Goal: Task Accomplishment & Management: Manage account settings

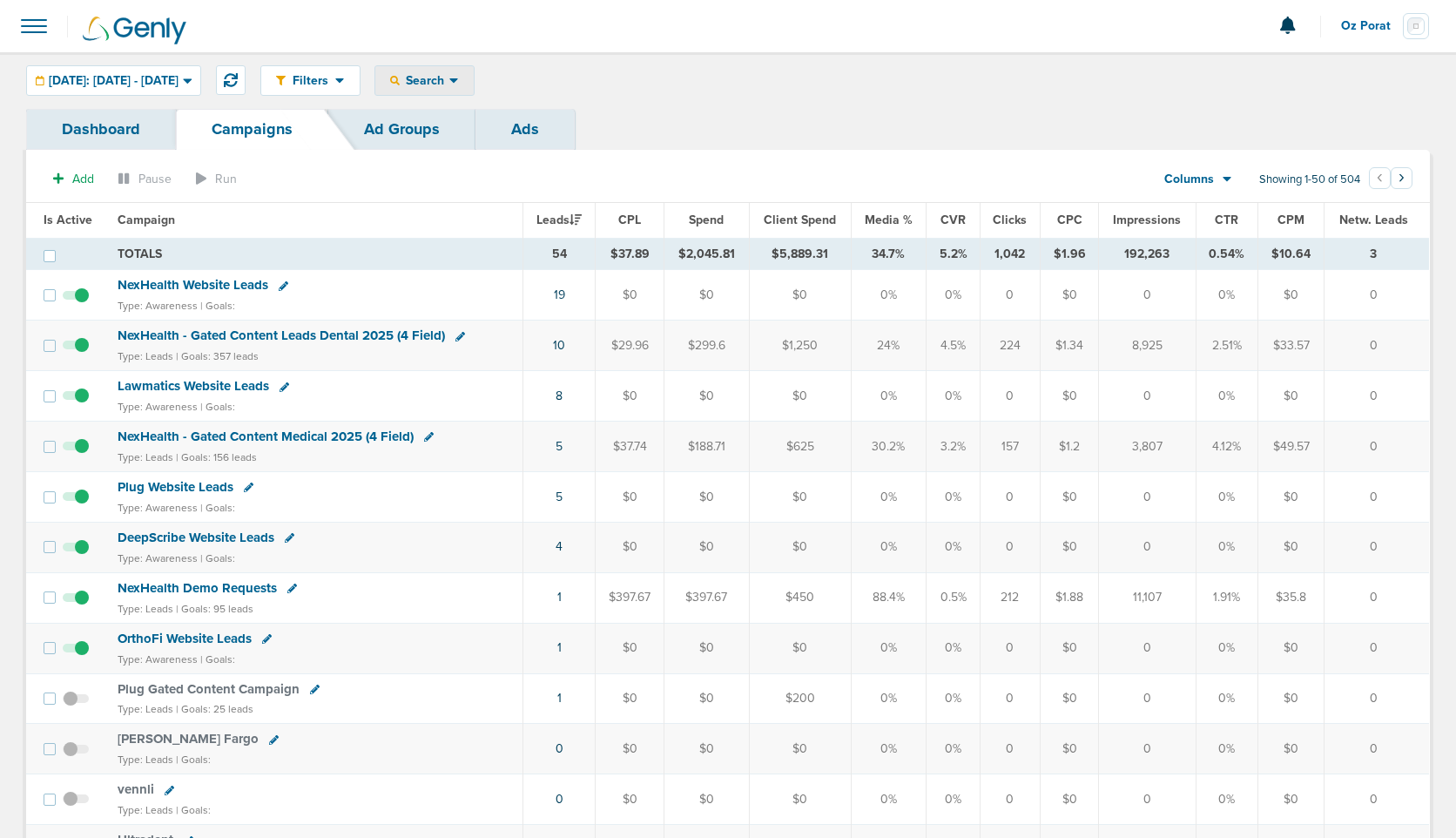
click at [449, 85] on span "Search" at bounding box center [424, 80] width 49 height 15
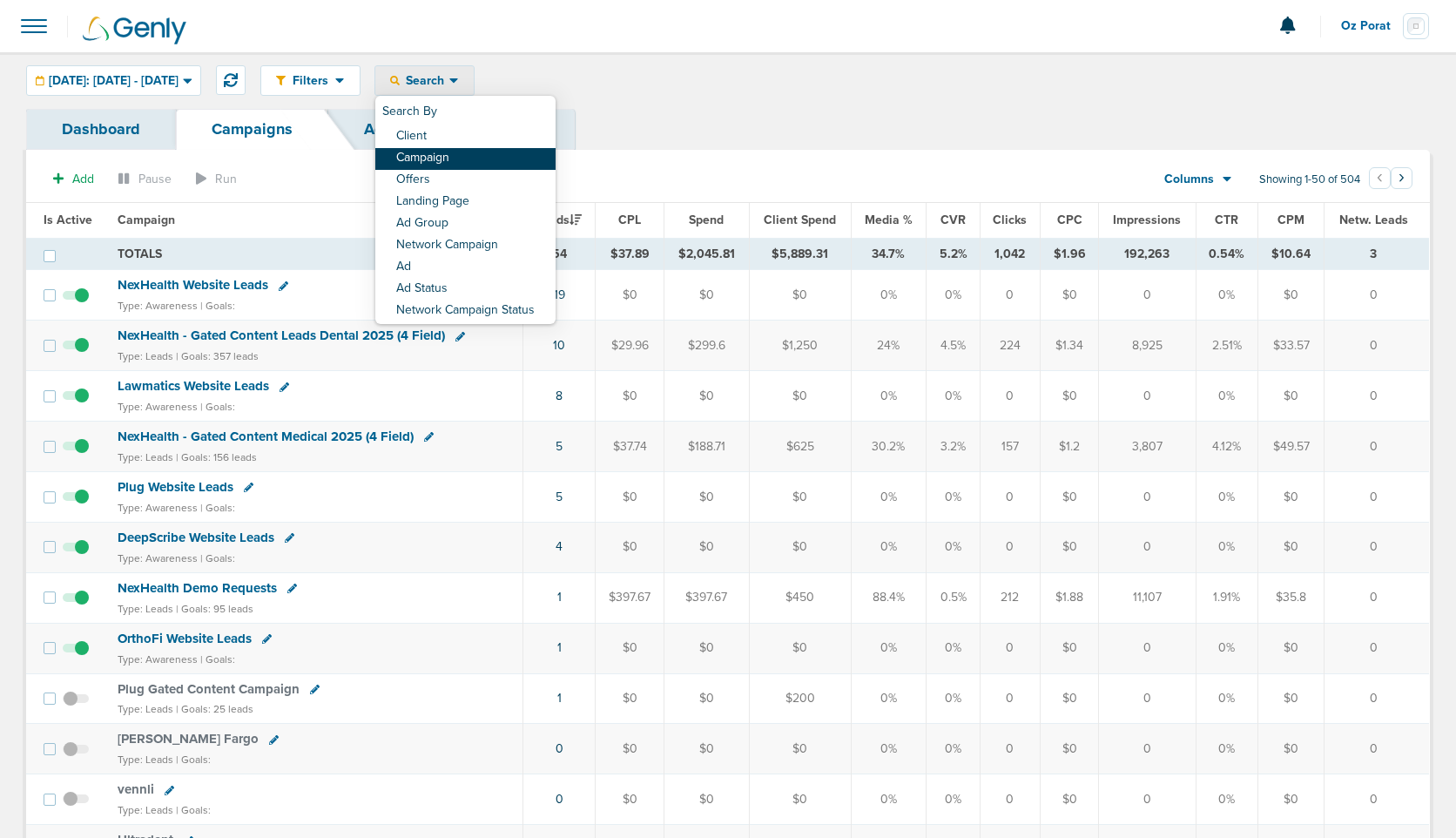
click at [495, 163] on link "Campaign" at bounding box center [465, 159] width 180 height 22
select select "cmpName"
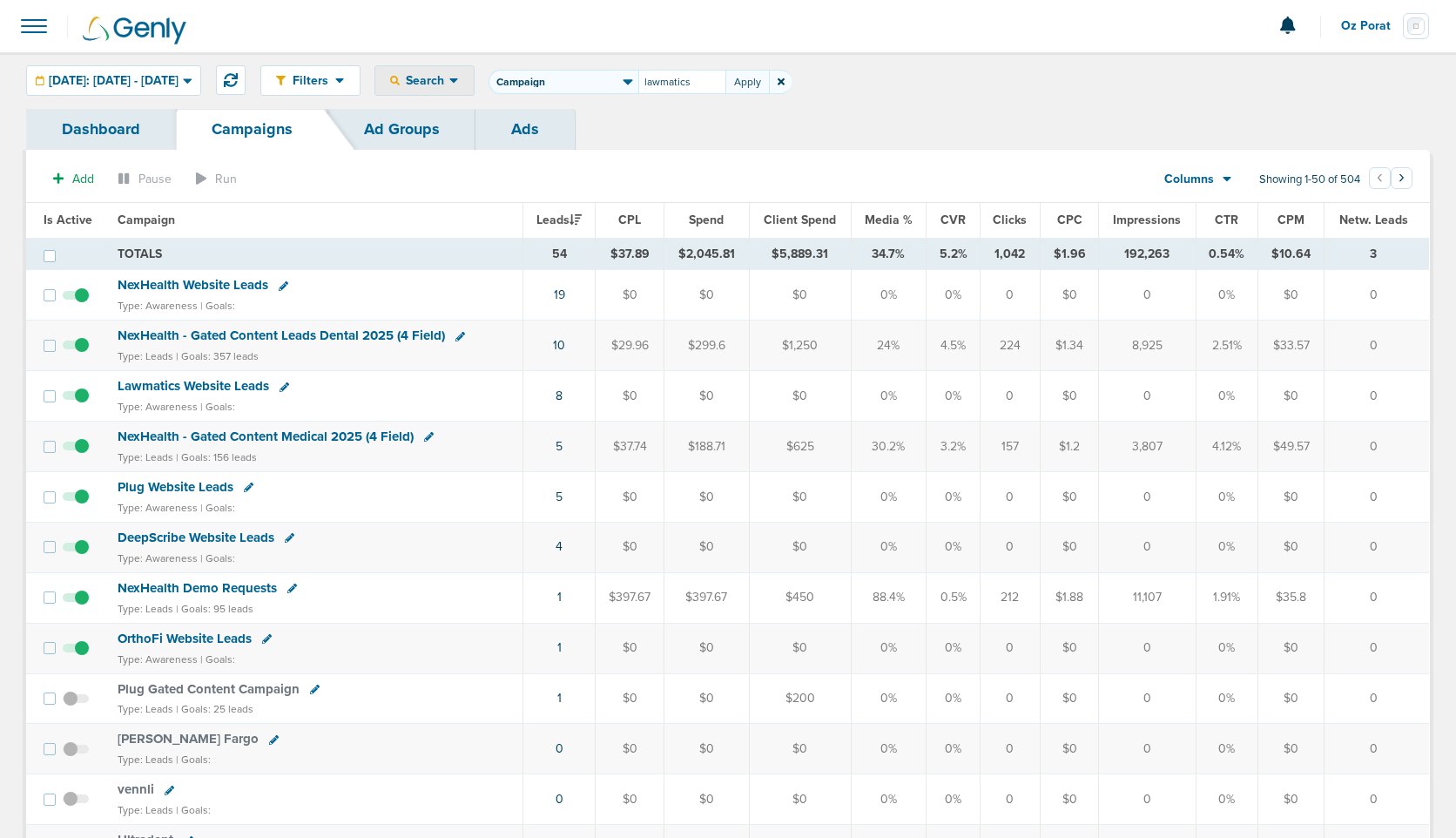
type input "lawmatics"
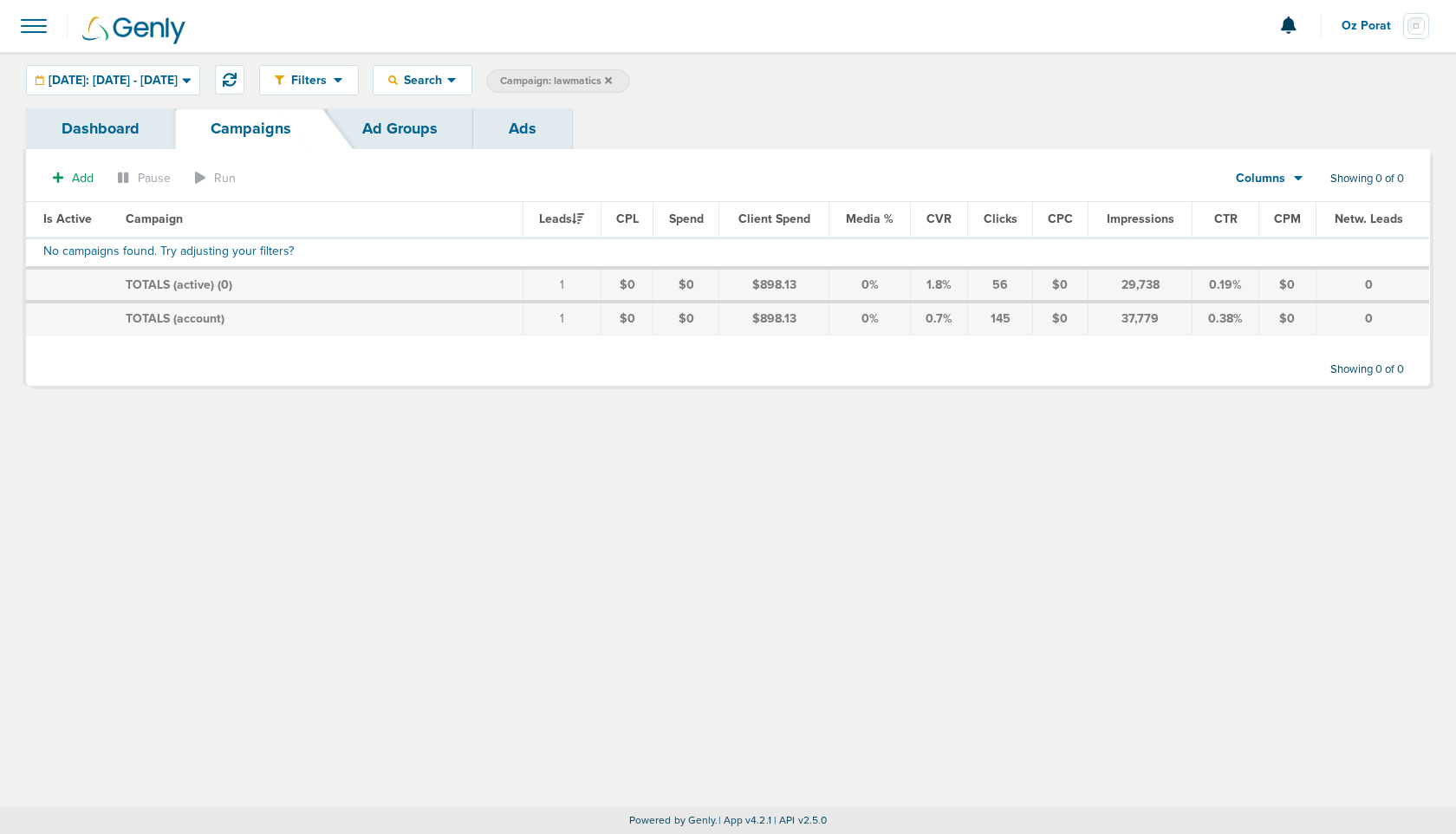
click at [611, 86] on span "Campaign: lawmatics" at bounding box center [556, 81] width 112 height 15
select select "cmpName"
click at [717, 89] on input "lawmatics" at bounding box center [678, 81] width 87 height 25
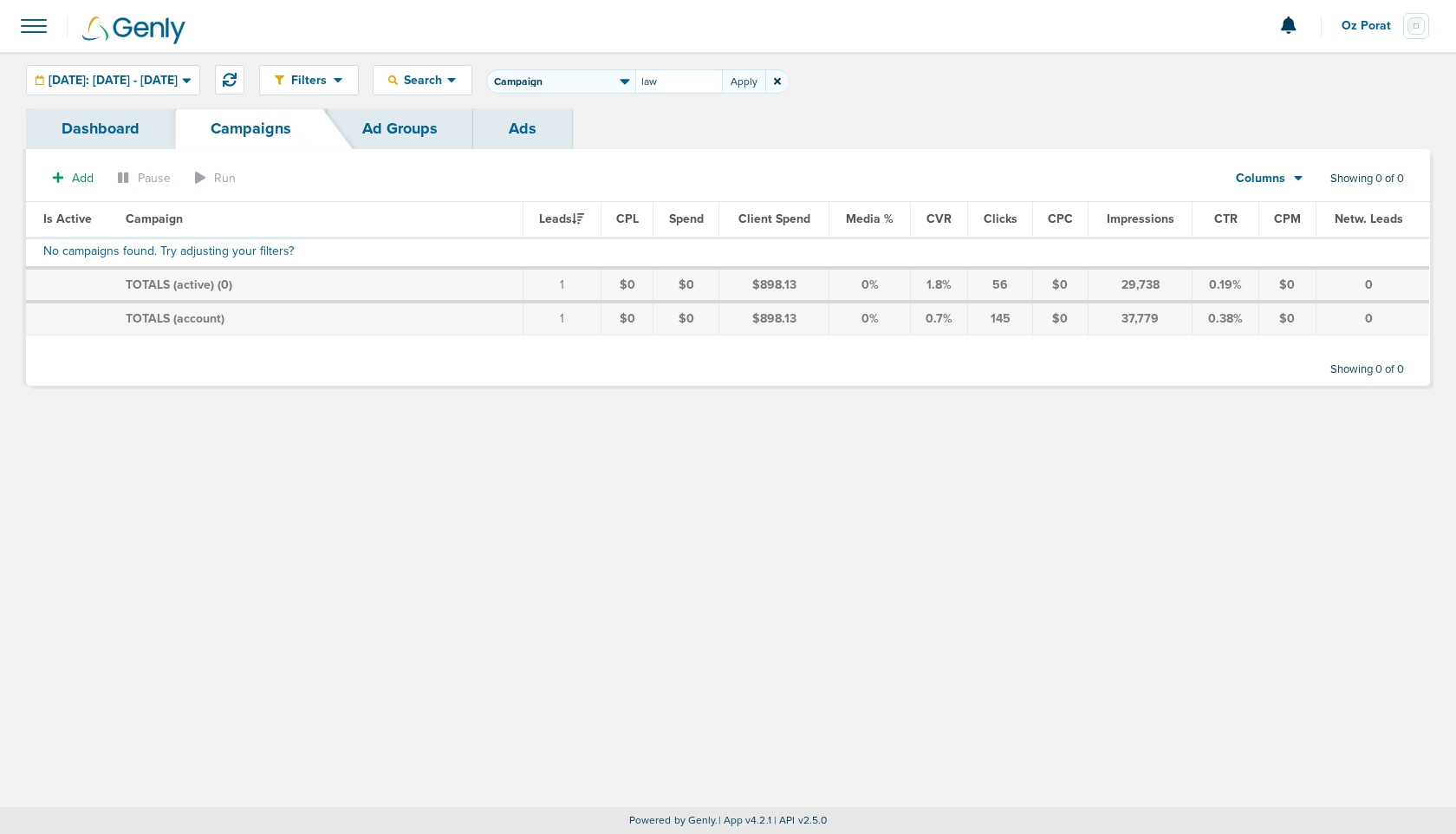
type input "law"
click at [581, 81] on icon at bounding box center [577, 81] width 7 height 11
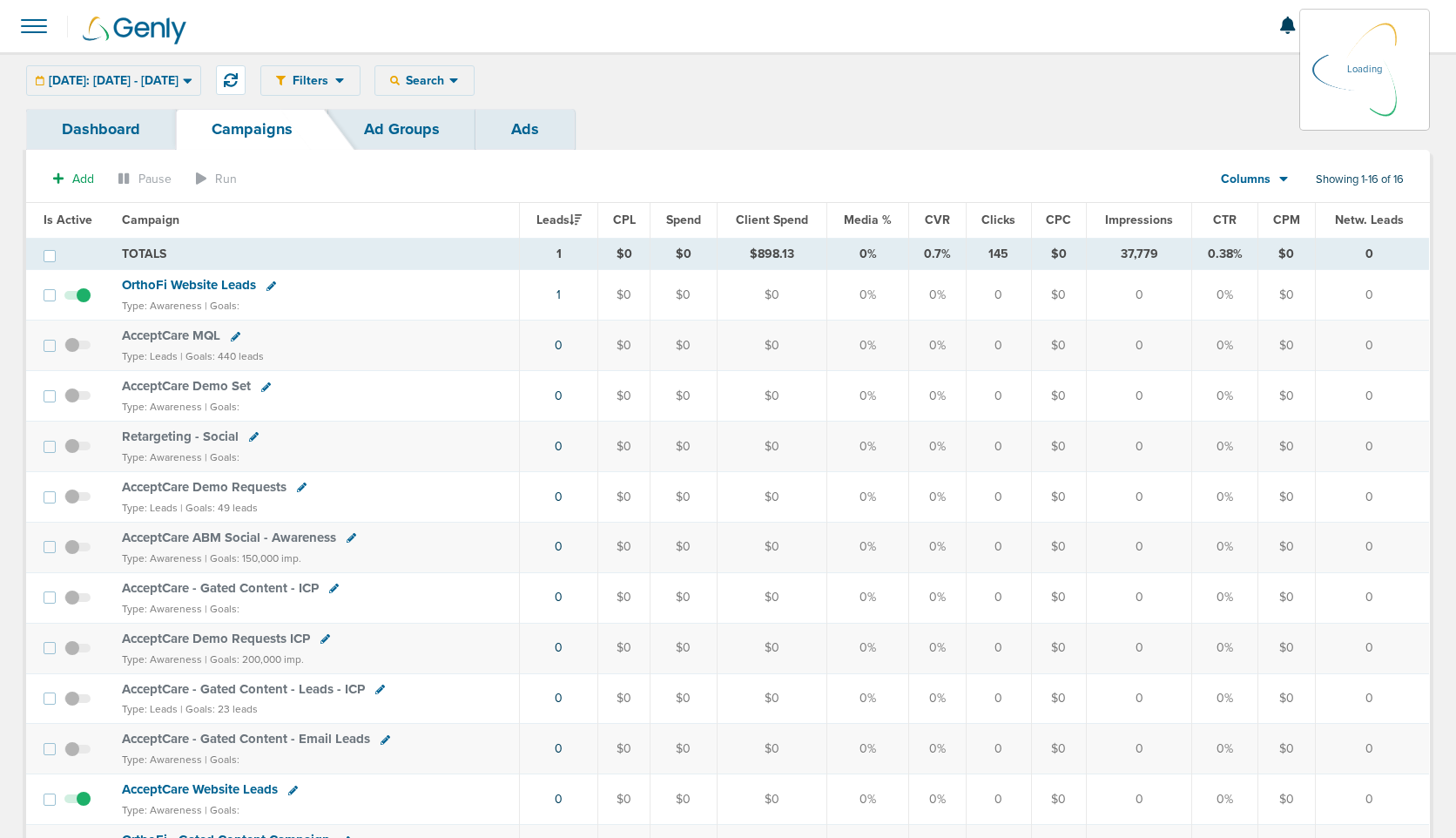
click at [1359, 18] on div "Loading" at bounding box center [1364, 70] width 105 height 105
click at [1362, 32] on span "Oz Porat" at bounding box center [1371, 26] width 61 height 12
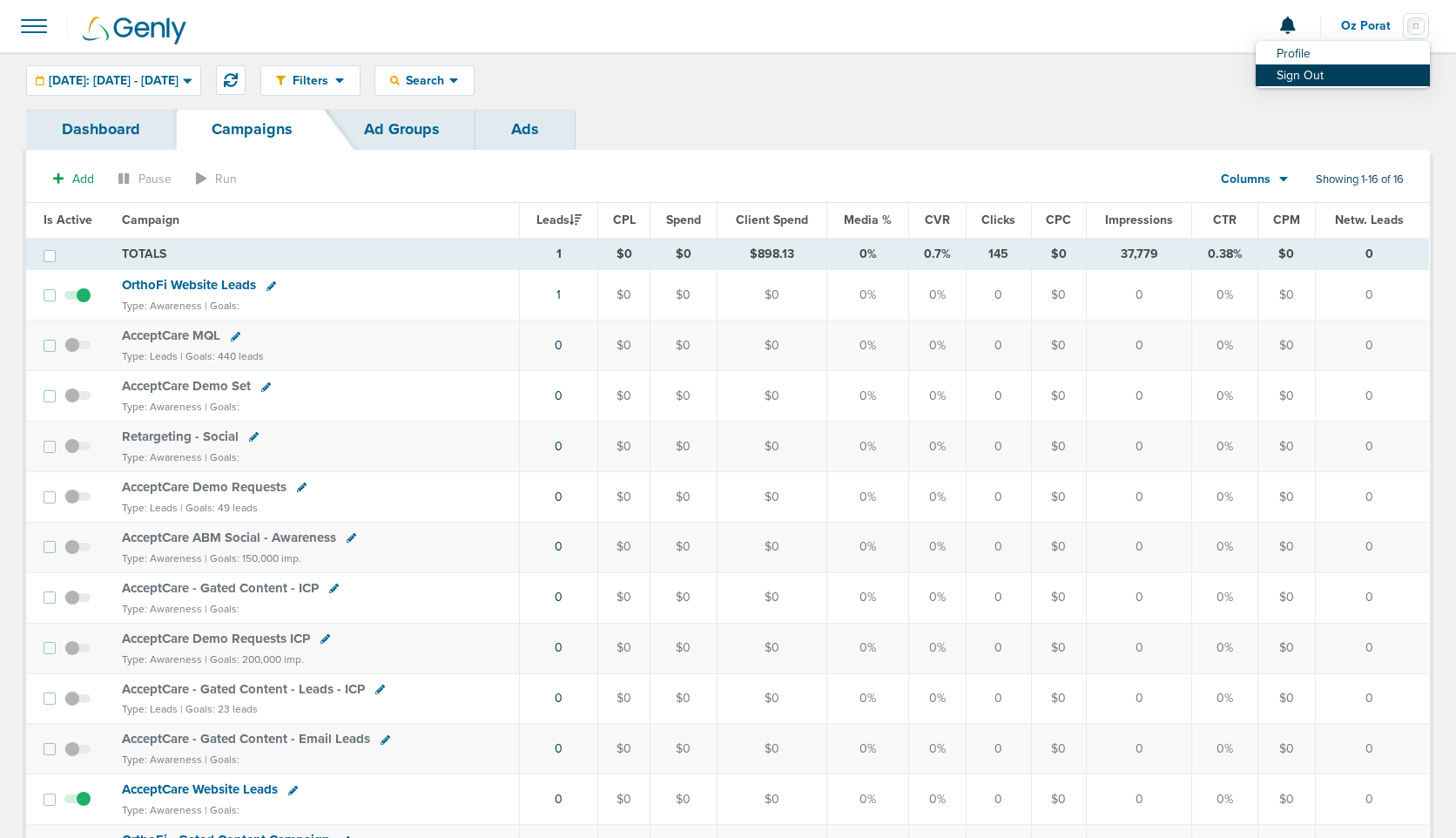
click at [1305, 81] on link "Sign Out" at bounding box center [1342, 75] width 174 height 22
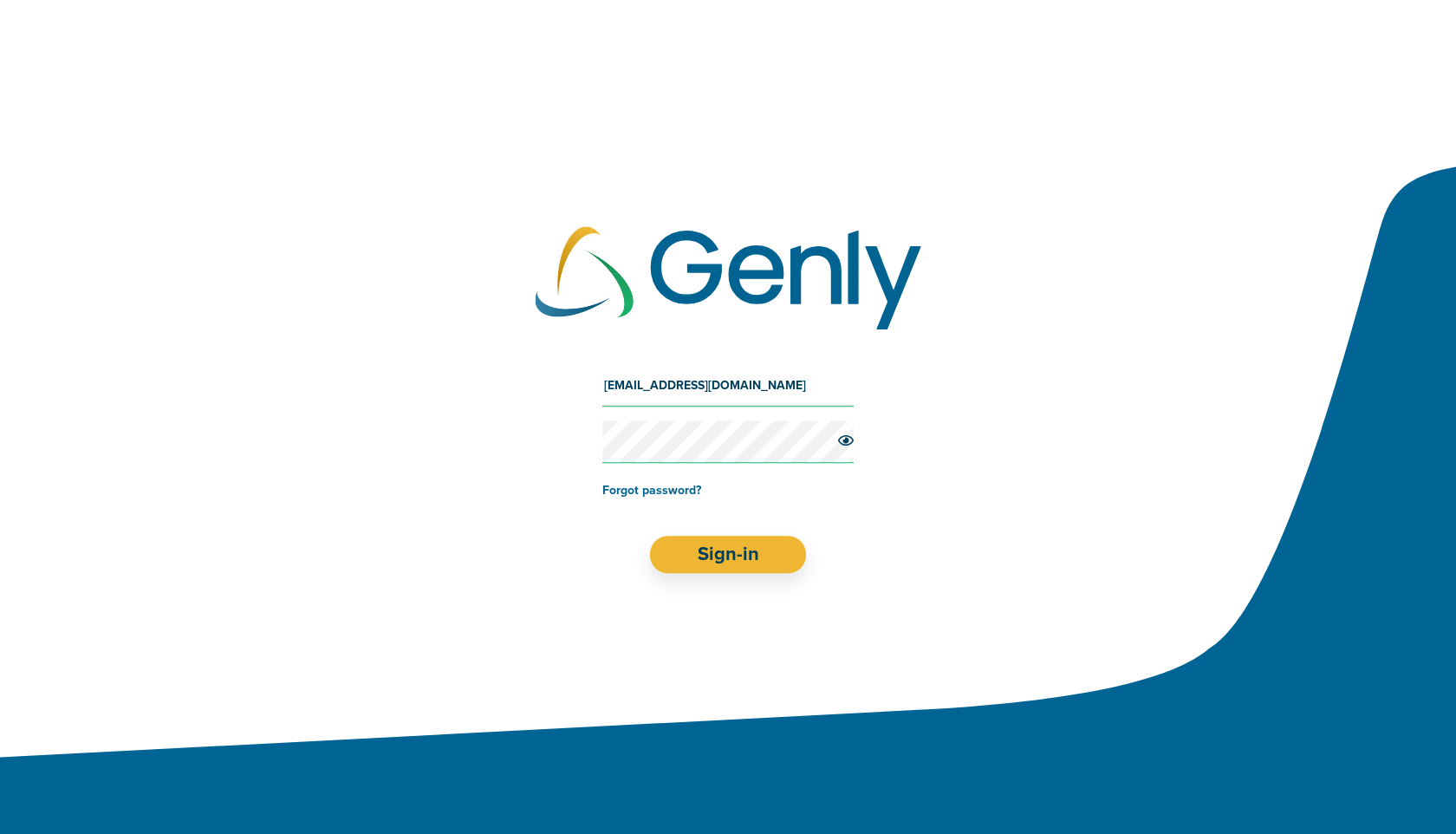
click at [717, 385] on input "[EMAIL_ADDRESS][DOMAIN_NAME]" at bounding box center [728, 386] width 251 height 41
type input "[EMAIL_ADDRESS][DOMAIN_NAME]"
click at [732, 534] on form "[EMAIL_ADDRESS][DOMAIN_NAME] Forgot password? Sign-in" at bounding box center [728, 469] width 251 height 208
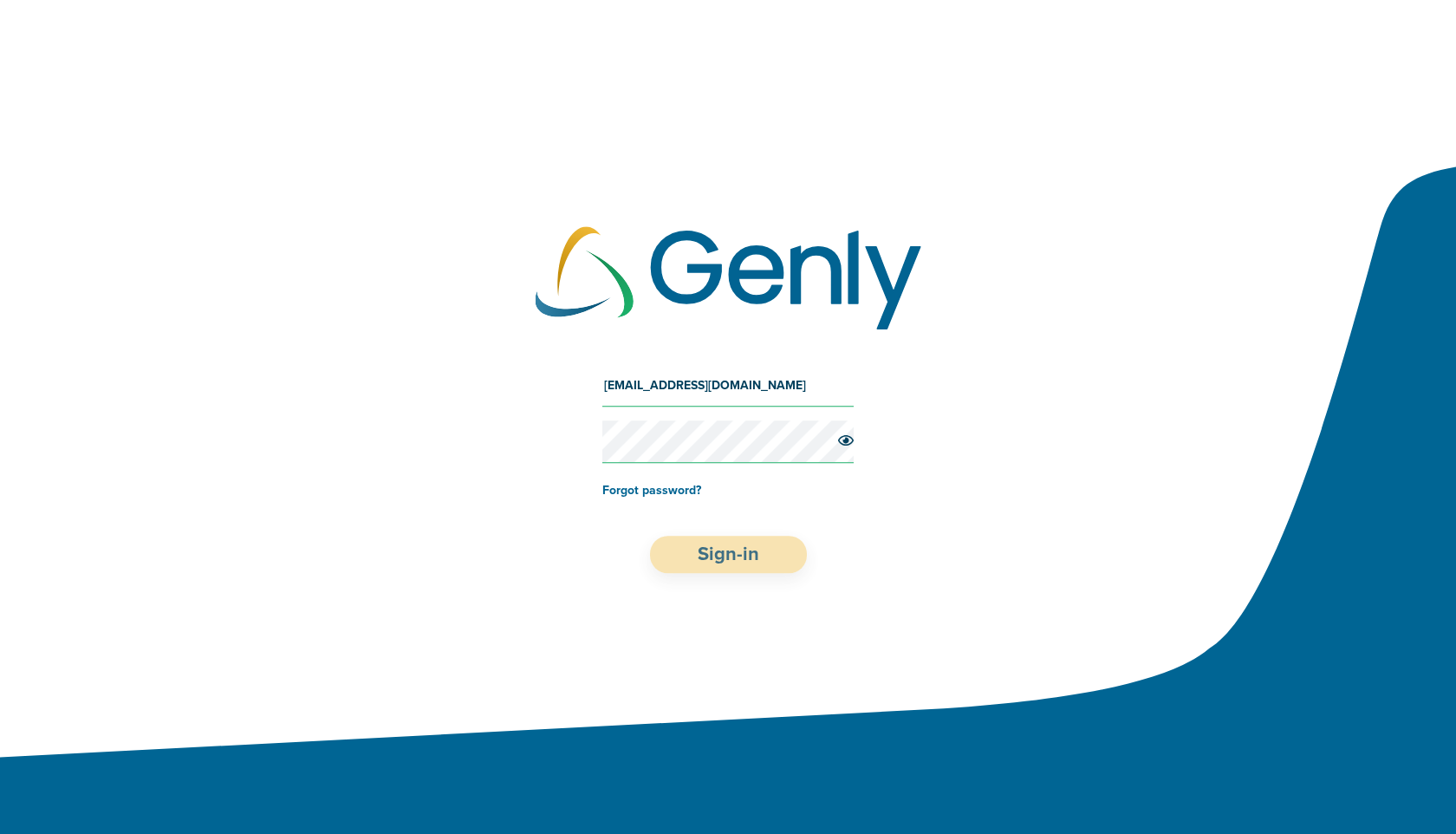
click at [732, 542] on button "Sign-in" at bounding box center [728, 554] width 157 height 37
